Goal: Register for event/course

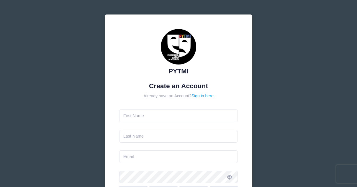
type input "[PERSON_NAME]"
type input "[EMAIL_ADDRESS][DOMAIN_NAME]"
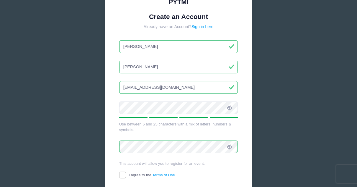
scroll to position [133, 0]
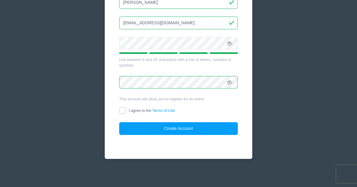
click at [123, 110] on input "I agree to the Terms of Use" at bounding box center [122, 110] width 7 height 7
checkbox input "true"
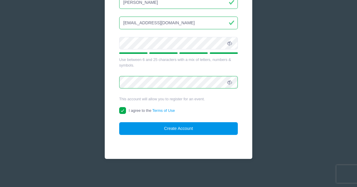
click at [135, 127] on button "Create Account" at bounding box center [178, 128] width 119 height 13
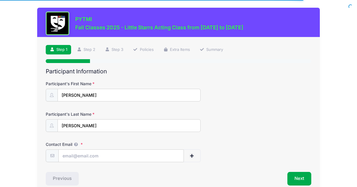
scroll to position [28, 0]
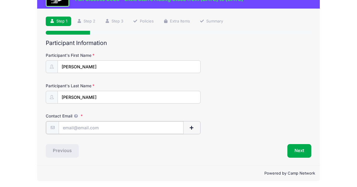
click at [117, 128] on input "Contact Email" at bounding box center [121, 127] width 125 height 13
type input "[EMAIL_ADDRESS][DOMAIN_NAME]"
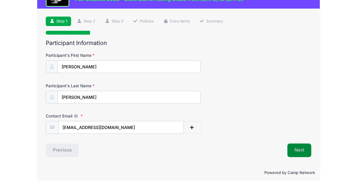
click at [296, 152] on button "Next" at bounding box center [300, 150] width 24 height 14
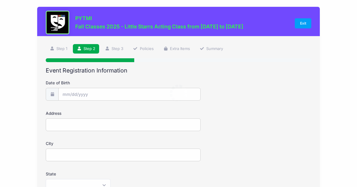
scroll to position [0, 0]
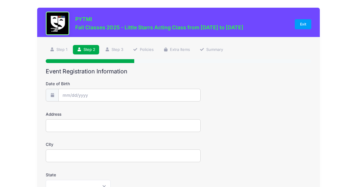
click at [139, 88] on div "Date of Birth" at bounding box center [179, 91] width 266 height 21
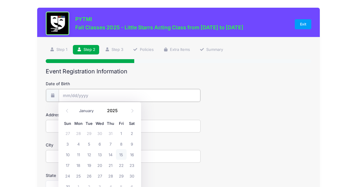
click at [132, 93] on input "Date of Birth" at bounding box center [130, 95] width 142 height 13
click at [69, 92] on input "Date of Birth" at bounding box center [130, 95] width 142 height 13
click at [121, 108] on span at bounding box center [121, 108] width 4 height 4
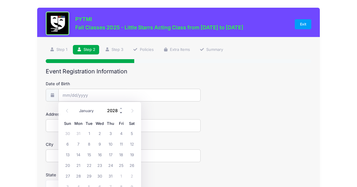
click at [122, 111] on span at bounding box center [121, 112] width 4 height 4
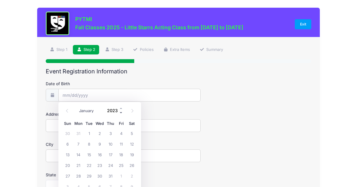
click at [122, 111] on span at bounding box center [121, 112] width 4 height 4
type input "2021"
click at [87, 111] on select "January February March April May June July August September October November De…" at bounding box center [89, 111] width 26 height 8
select select "2"
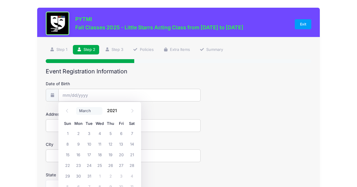
click at [76, 107] on select "January February March April May June July August September October November De…" at bounding box center [89, 111] width 26 height 8
click at [68, 164] on span "21" at bounding box center [67, 164] width 11 height 11
type input "03/21/2021"
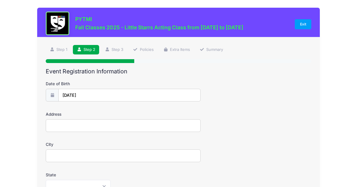
click at [66, 123] on input "Address" at bounding box center [123, 125] width 155 height 13
type input "2483 Stone Road"
type input "Ann Arbor"
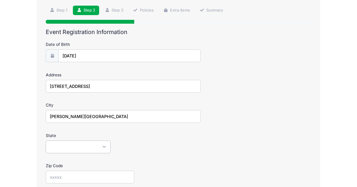
scroll to position [40, 0]
click at [85, 142] on select "Alabama Alaska American Samoa Arizona Arkansas Armed Forces Africa Armed Forces…" at bounding box center [78, 146] width 65 height 13
select select "MI"
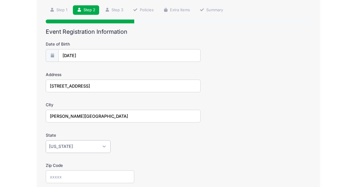
click at [46, 140] on select "Alabama Alaska American Samoa Arizona Arkansas Armed Forces Africa Armed Forces…" at bounding box center [78, 146] width 65 height 13
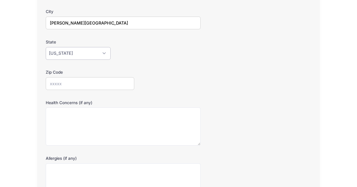
scroll to position [133, 0]
click at [115, 80] on input "Zip Code" at bounding box center [90, 82] width 89 height 13
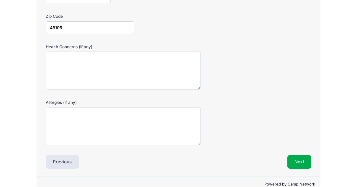
scroll to position [189, 0]
type input "48105"
click at [298, 160] on button "Next" at bounding box center [300, 161] width 24 height 14
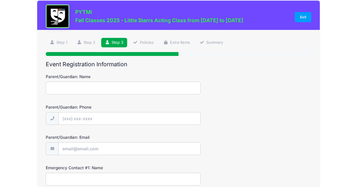
scroll to position [0, 0]
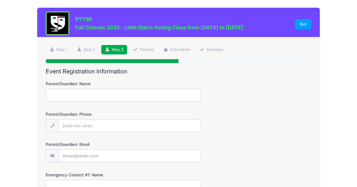
click at [179, 95] on input "Parent/Guardian: Name" at bounding box center [123, 95] width 155 height 13
type input "Simone Sebastian"
type input "(415) 290-6329"
click at [97, 158] on input "Parent/Guardian: Email" at bounding box center [130, 155] width 142 height 13
type input "[EMAIL_ADDRESS][DOMAIN_NAME]"
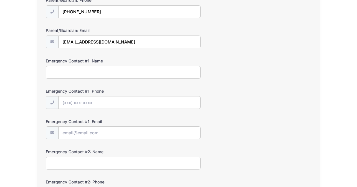
scroll to position [114, 0]
type input "Teresa Sebastian"
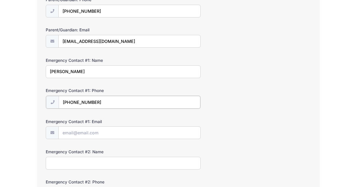
type input "(313) 407-4444"
click at [78, 130] on input "Emergency Contact #1: Email" at bounding box center [130, 132] width 142 height 13
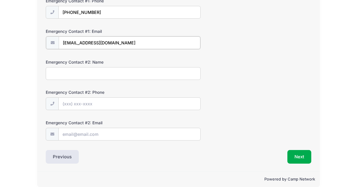
scroll to position [209, 0]
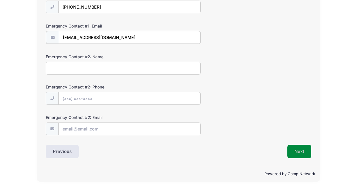
type input "tmsebasti@gmail.com"
click at [300, 150] on button "Next" at bounding box center [300, 151] width 24 height 14
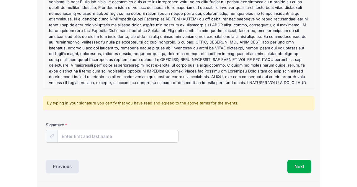
scroll to position [100, 0]
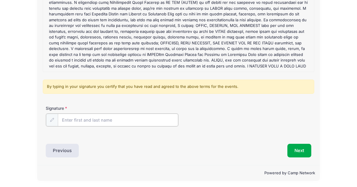
click at [148, 116] on input "Signature" at bounding box center [118, 119] width 120 height 13
type input "Simone Sebastian"
click at [302, 151] on button "Next" at bounding box center [300, 150] width 24 height 14
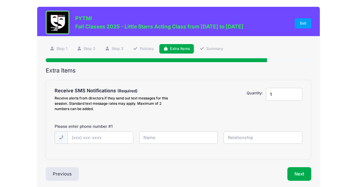
scroll to position [0, 0]
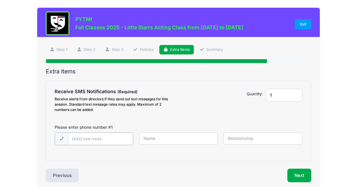
click at [0, 0] on input "text" at bounding box center [0, 0] width 0 height 0
type input "(415) 290-6329"
click at [0, 0] on input "text" at bounding box center [0, 0] width 0 height 0
type input "Simone Sebastian"
click at [0, 0] on input "text" at bounding box center [0, 0] width 0 height 0
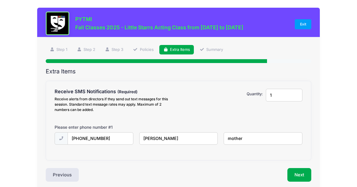
scroll to position [25, 0]
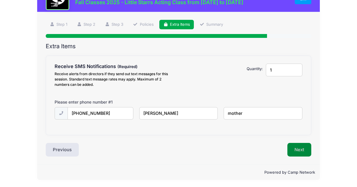
type input "mother"
click at [292, 149] on button "Next" at bounding box center [300, 150] width 24 height 14
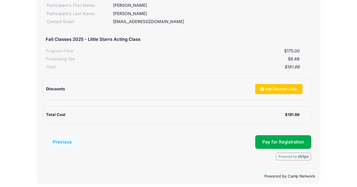
scroll to position [89, 0]
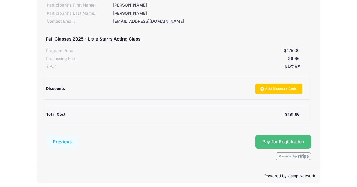
click at [259, 139] on button "Pay for Registration" at bounding box center [283, 142] width 56 height 14
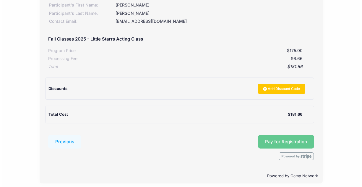
scroll to position [93, 0]
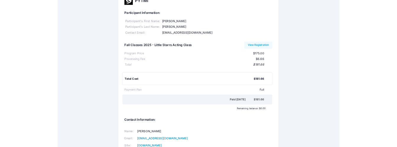
scroll to position [17, 0]
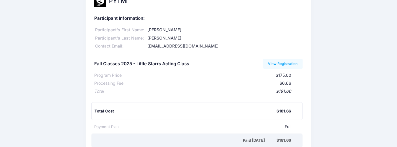
click at [3, 59] on div "PYTMI Participant Information: Participant's First Name: Amaya Participant's La…" at bounding box center [198, 111] width 397 height 240
